Goal: Navigation & Orientation: Go to known website

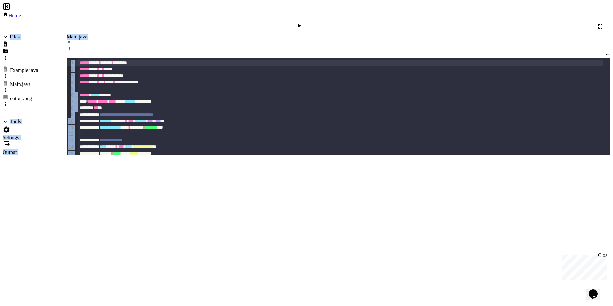
drag, startPoint x: 197, startPoint y: 4, endPoint x: 233, endPoint y: 28, distance: 42.7
click at [233, 28] on div "**********" at bounding box center [307, 79] width 608 height 153
click at [214, 124] on div "**********" at bounding box center [340, 127] width 525 height 6
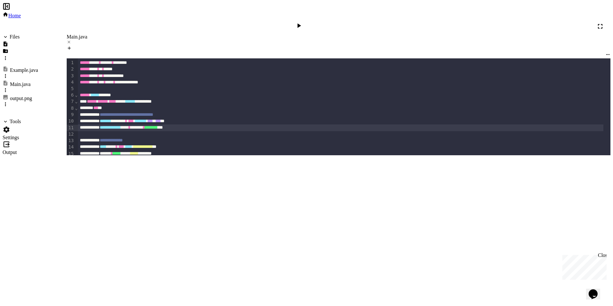
click at [21, 13] on span "Home" at bounding box center [14, 15] width 12 height 5
